Goal: Task Accomplishment & Management: Manage account settings

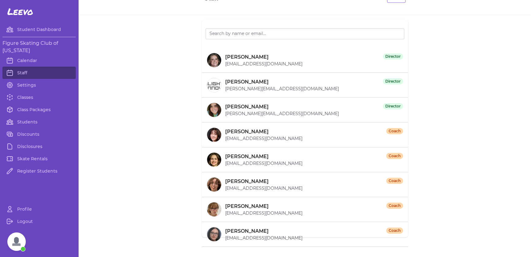
scroll to position [33, 0]
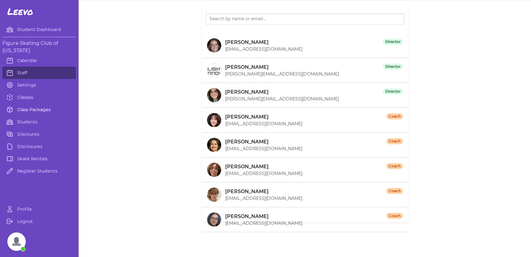
click at [45, 106] on link "Class Packages" at bounding box center [38, 109] width 73 height 12
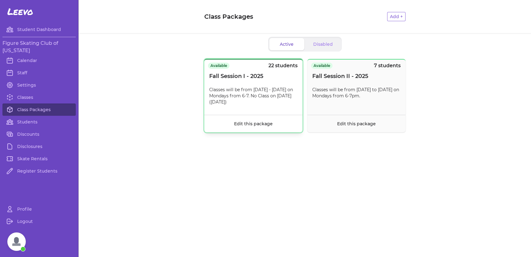
click at [279, 80] on div "Fall Session I - 2025" at bounding box center [253, 76] width 88 height 9
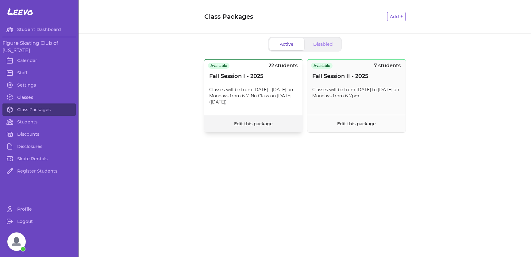
click at [257, 123] on link "Edit this package" at bounding box center [253, 124] width 39 height 6
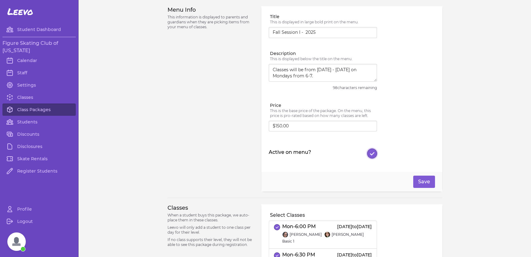
click at [367, 150] on button "Active on menu?" at bounding box center [372, 153] width 10 height 10
click at [421, 176] on button "Save" at bounding box center [424, 181] width 22 height 12
